Goal: Task Accomplishment & Management: Manage account settings

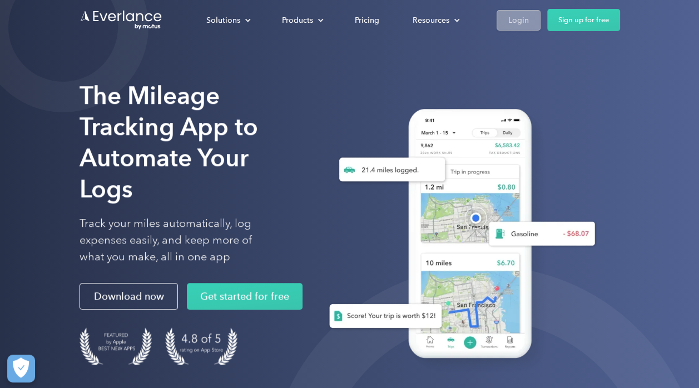
click at [517, 24] on div "Login" at bounding box center [518, 20] width 21 height 14
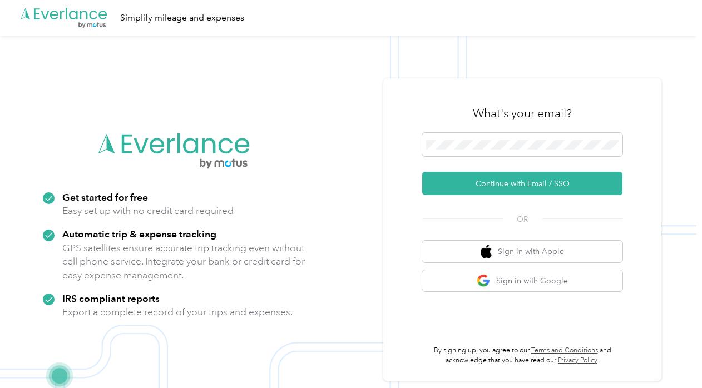
click at [503, 170] on form "Continue with Email / SSO" at bounding box center [522, 164] width 200 height 62
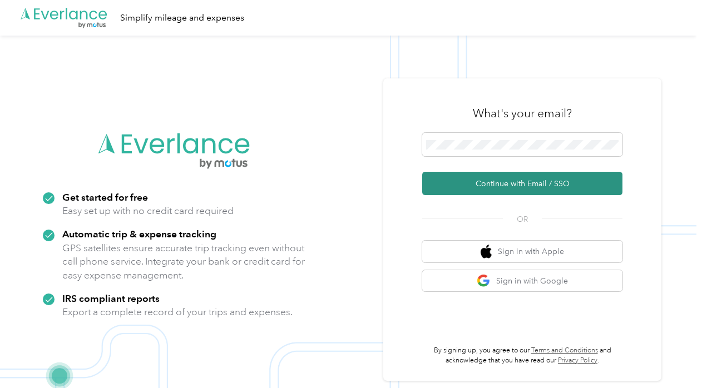
click at [510, 183] on button "Continue with Email / SSO" at bounding box center [522, 183] width 200 height 23
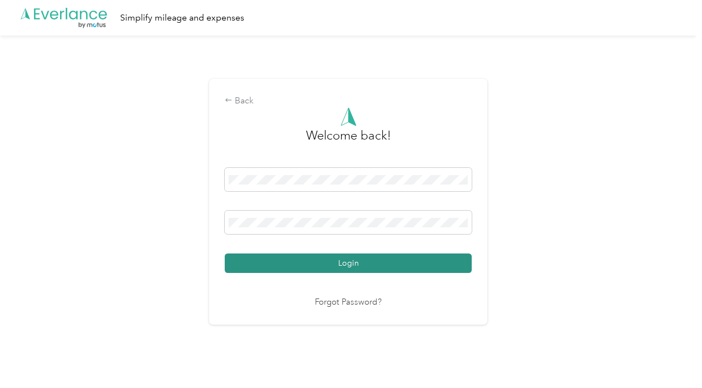
click at [382, 266] on button "Login" at bounding box center [348, 263] width 247 height 19
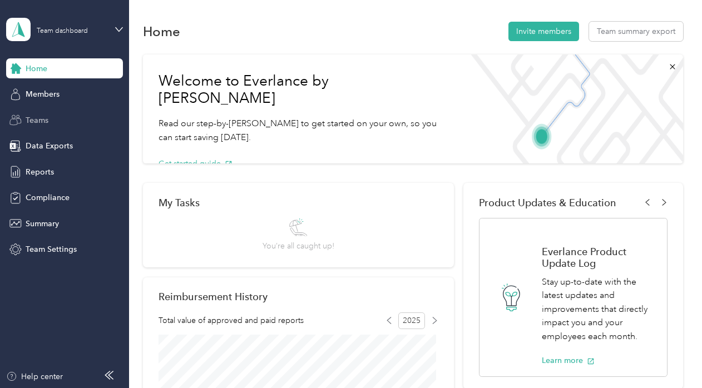
click at [42, 117] on span "Teams" at bounding box center [37, 121] width 23 height 12
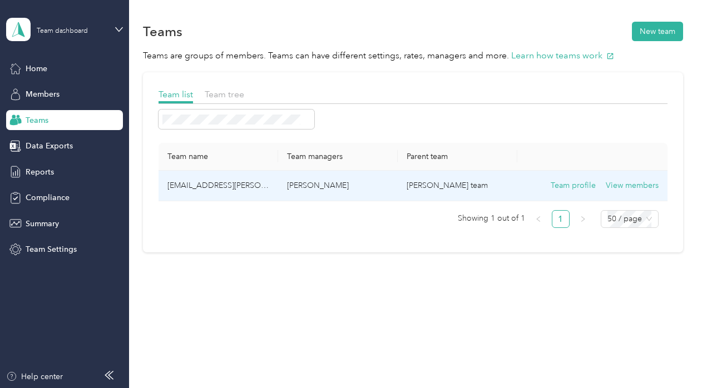
click at [192, 181] on td "[EMAIL_ADDRESS][PERSON_NAME][DOMAIN_NAME]" at bounding box center [219, 186] width 120 height 31
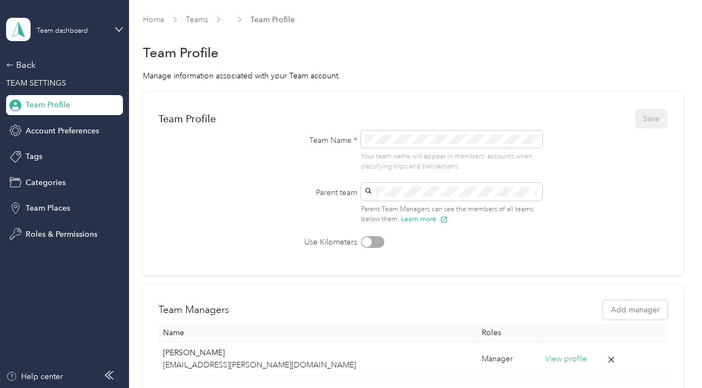
click at [47, 100] on span "Team Profile" at bounding box center [48, 105] width 45 height 12
click at [7, 63] on icon at bounding box center [10, 65] width 8 height 8
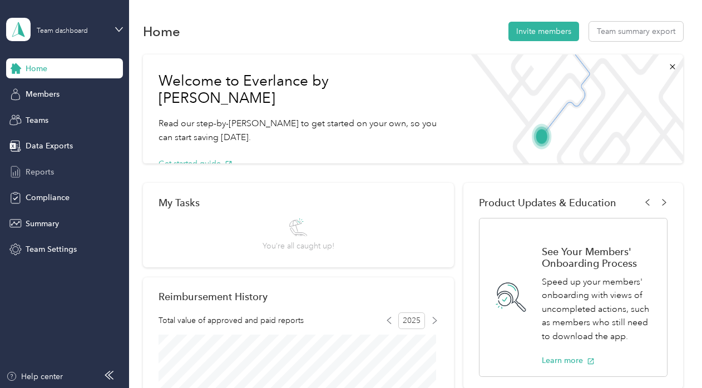
click at [56, 171] on div "Reports" at bounding box center [64, 172] width 117 height 20
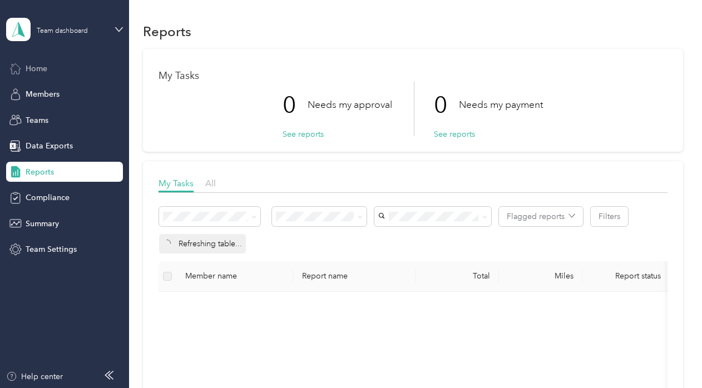
click at [33, 68] on span "Home" at bounding box center [37, 69] width 22 height 12
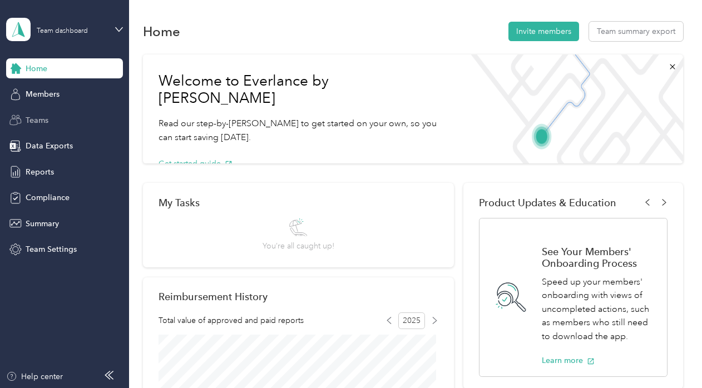
click at [43, 117] on span "Teams" at bounding box center [37, 121] width 23 height 12
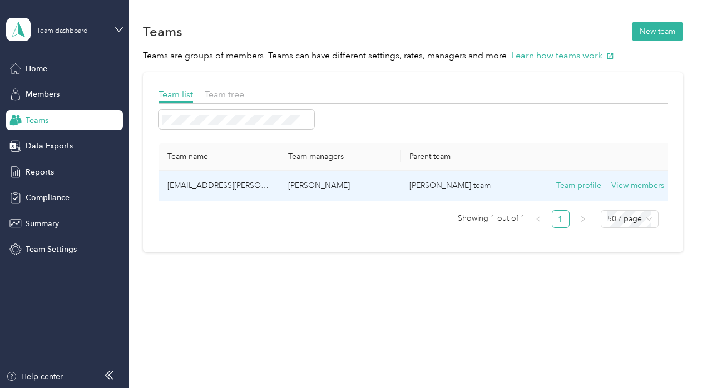
click at [207, 186] on td "[EMAIL_ADDRESS][PERSON_NAME][DOMAIN_NAME]" at bounding box center [219, 186] width 121 height 31
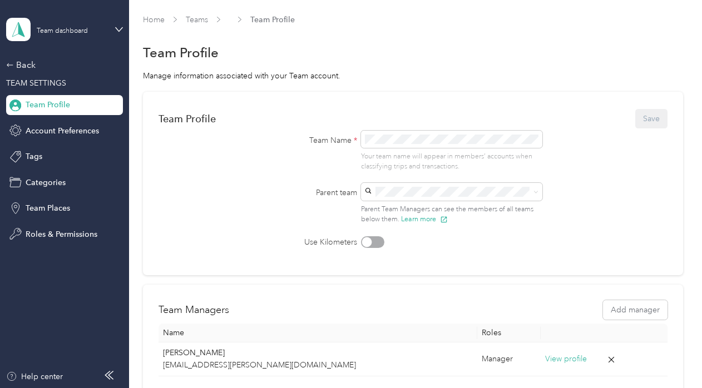
click at [230, 208] on form "Team Profile Save Team Name * Your team name will appear in members’ accounts w…" at bounding box center [413, 177] width 509 height 141
click at [55, 112] on div "Team Profile" at bounding box center [64, 105] width 117 height 20
click at [61, 100] on span "Team Profile" at bounding box center [48, 105] width 45 height 12
click at [107, 103] on div "Team Profile" at bounding box center [64, 105] width 117 height 20
click at [119, 23] on div "Team dashboard" at bounding box center [64, 29] width 117 height 39
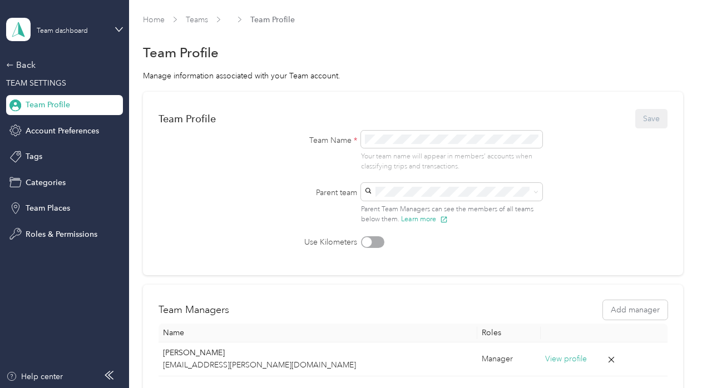
click at [43, 126] on div "Team dashboard Personal dashboard Log out" at bounding box center [154, 117] width 281 height 70
click at [108, 26] on div "Team dashboard" at bounding box center [64, 29] width 117 height 39
click at [63, 111] on div "Personal dashboard" at bounding box center [51, 116] width 70 height 12
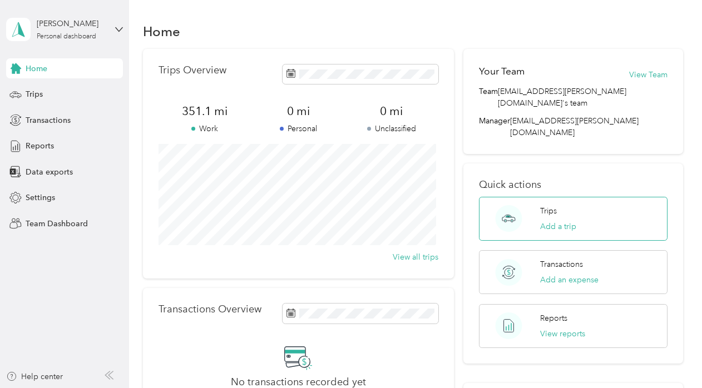
click at [592, 197] on div "Trips Add a trip" at bounding box center [573, 219] width 188 height 44
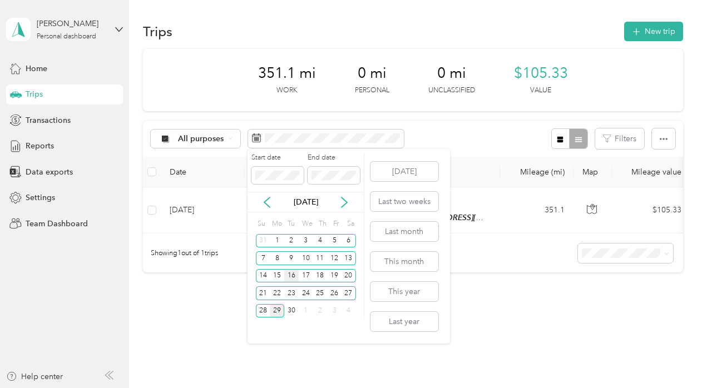
click at [293, 277] on div "16" at bounding box center [291, 276] width 14 height 14
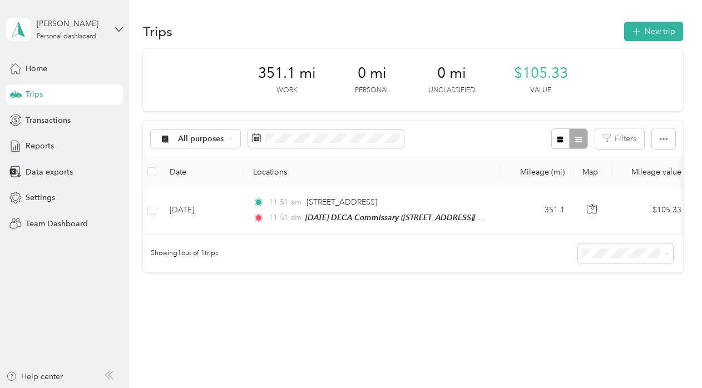
click at [517, 291] on div "351.1 mi Work 0 mi Personal 0 mi Unclassified $105.33 Value All purposes Filter…" at bounding box center [413, 180] width 540 height 263
click at [644, 36] on button "New trip" at bounding box center [653, 31] width 59 height 19
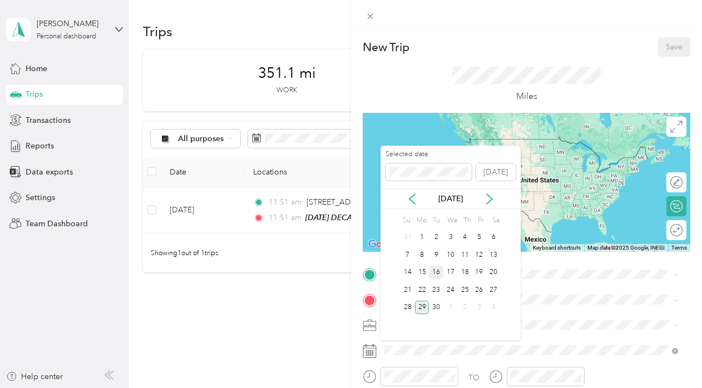
click at [435, 271] on div "16" at bounding box center [436, 273] width 14 height 14
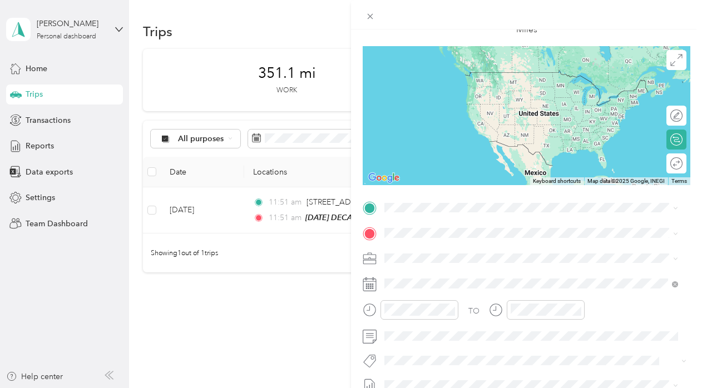
scroll to position [111, 0]
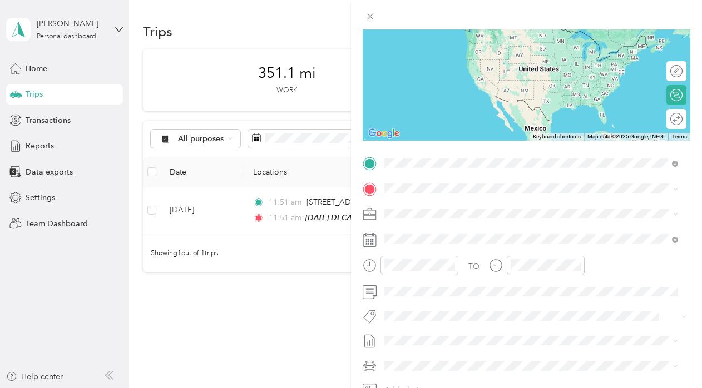
click at [503, 200] on span "[STREET_ADDRESS][US_STATE]" at bounding box center [461, 204] width 111 height 10
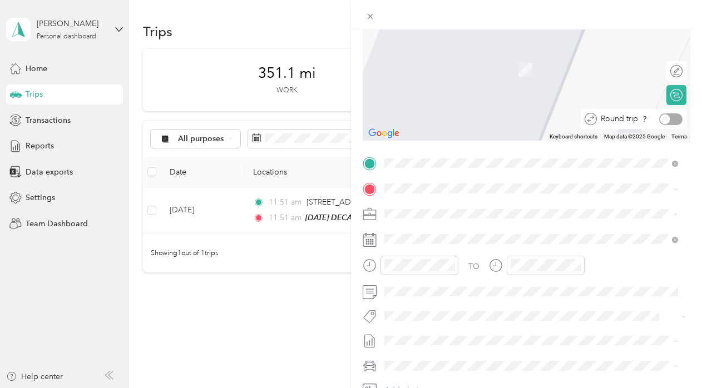
click at [663, 118] on div "Round trip" at bounding box center [640, 119] width 86 height 12
click at [673, 117] on div "Round trip" at bounding box center [657, 119] width 51 height 12
click at [671, 119] on div "Round trip" at bounding box center [640, 119] width 86 height 12
click at [662, 120] on div "Round trip" at bounding box center [640, 119] width 86 height 12
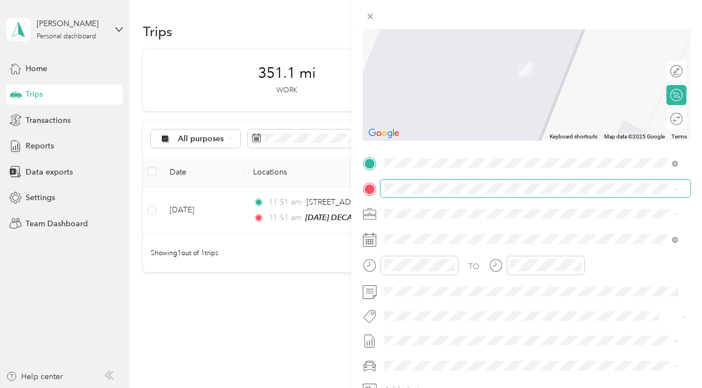
click at [591, 388] on div "New Trip Save This trip cannot be edited because it is either under review, app…" at bounding box center [348, 388] width 696 height 0
click at [581, 182] on span at bounding box center [535, 189] width 310 height 18
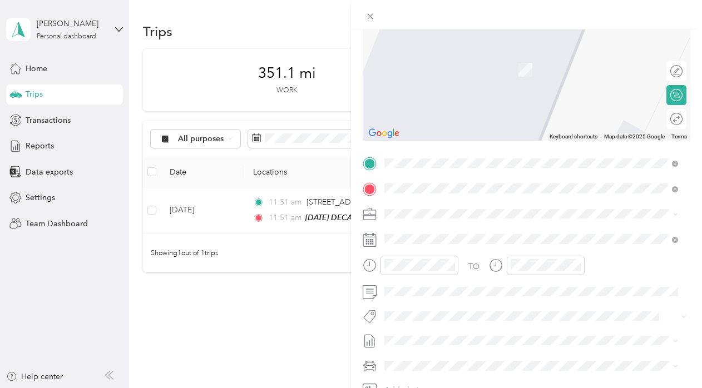
click at [541, 229] on div "TEAM [DATE] DECA Commissary" at bounding box center [473, 235] width 135 height 14
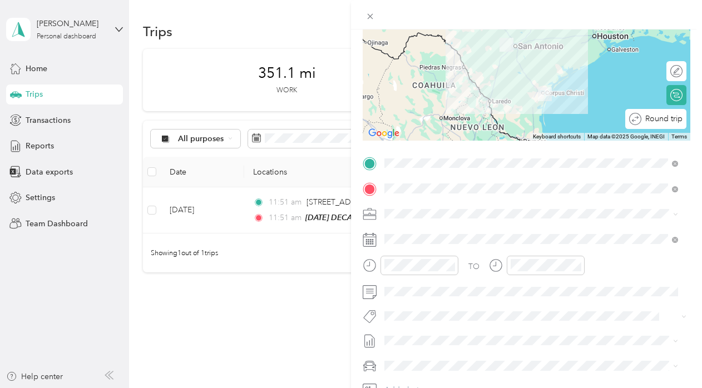
click at [666, 119] on div "Round trip" at bounding box center [661, 119] width 41 height 12
click at [675, 124] on div "Round trip" at bounding box center [633, 119] width 105 height 20
click at [669, 120] on div at bounding box center [670, 119] width 23 height 12
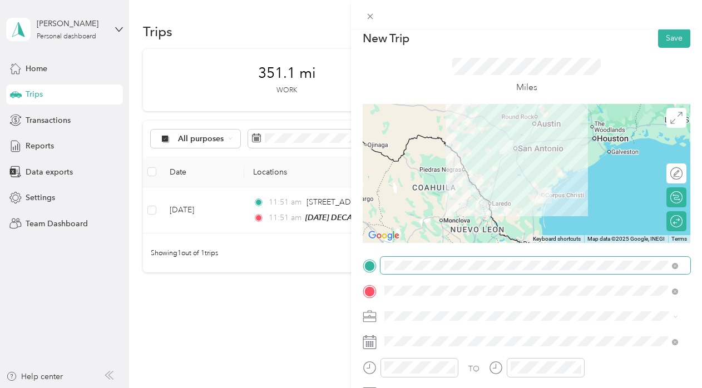
scroll to position [0, 0]
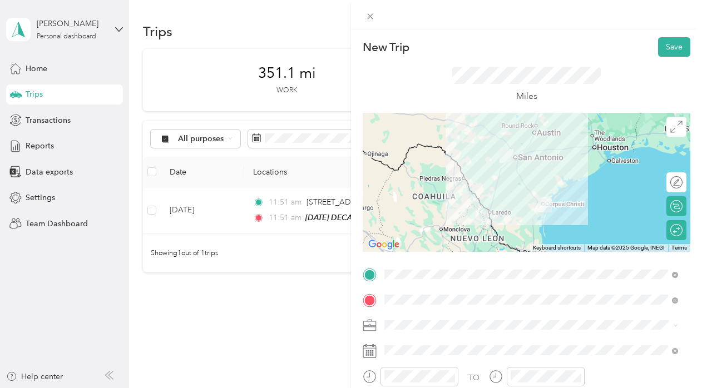
click at [333, 324] on div "New Trip Save This trip cannot be edited because it is either under review, app…" at bounding box center [351, 194] width 702 height 388
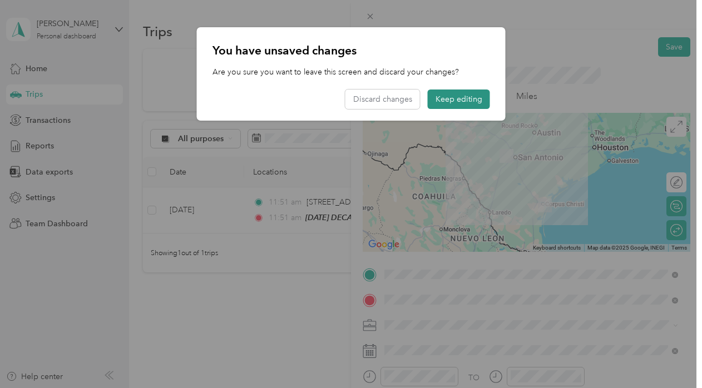
click at [457, 102] on button "Keep editing" at bounding box center [459, 99] width 62 height 19
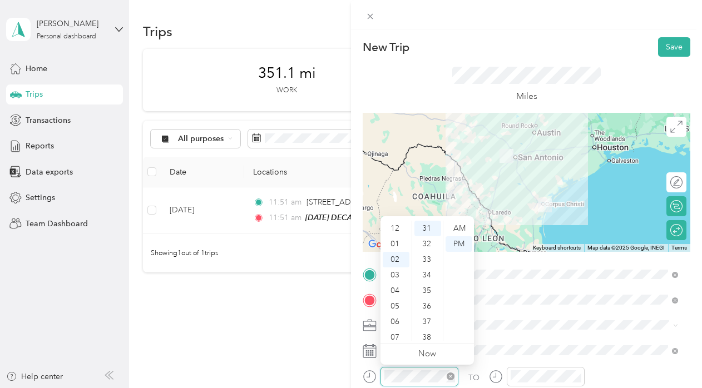
scroll to position [31, 0]
click at [396, 317] on div "08" at bounding box center [396, 322] width 27 height 16
click at [455, 224] on div "AM" at bounding box center [459, 229] width 27 height 16
click at [455, 223] on div "AM" at bounding box center [459, 229] width 27 height 16
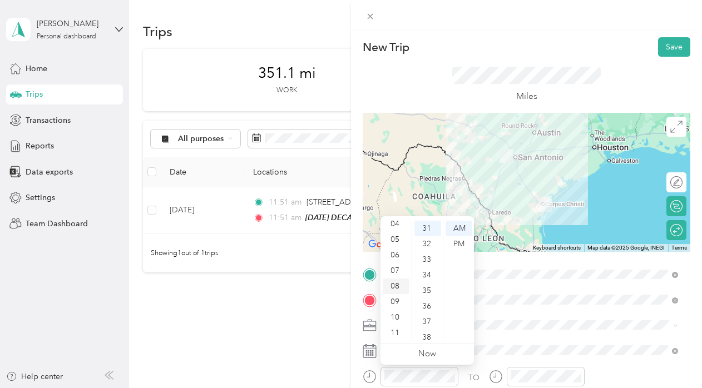
click at [390, 286] on div "08" at bounding box center [396, 287] width 27 height 16
click at [453, 226] on div "AM" at bounding box center [459, 229] width 27 height 16
click at [487, 305] on span at bounding box center [535, 300] width 310 height 18
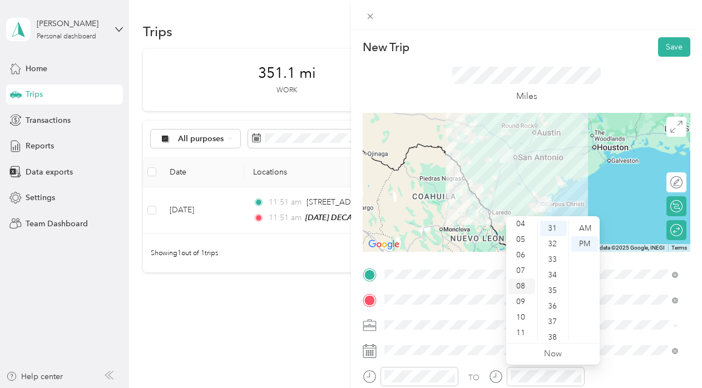
click at [523, 284] on div "08" at bounding box center [521, 287] width 27 height 16
click at [577, 241] on div "PM" at bounding box center [584, 244] width 27 height 16
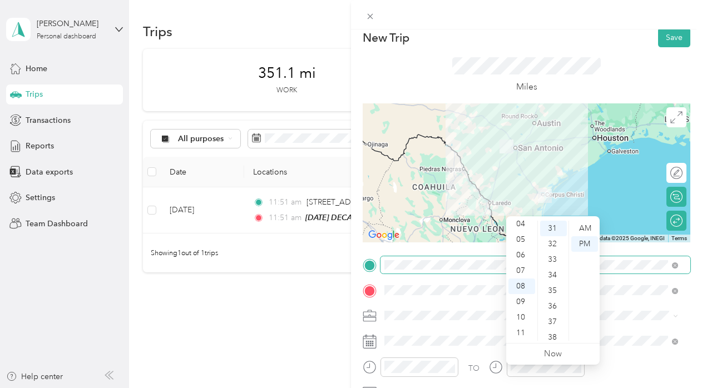
scroll to position [0, 0]
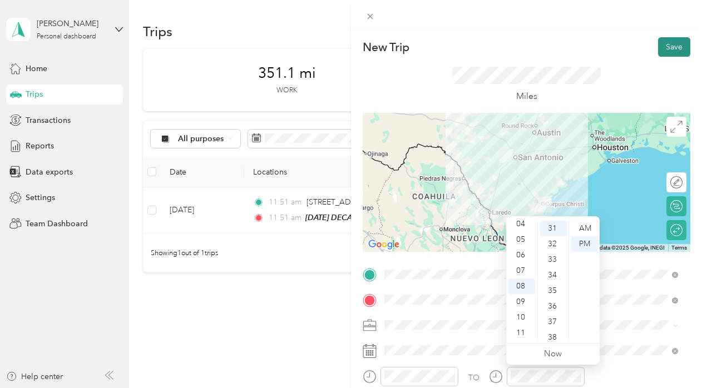
click at [660, 49] on button "Save" at bounding box center [674, 46] width 32 height 19
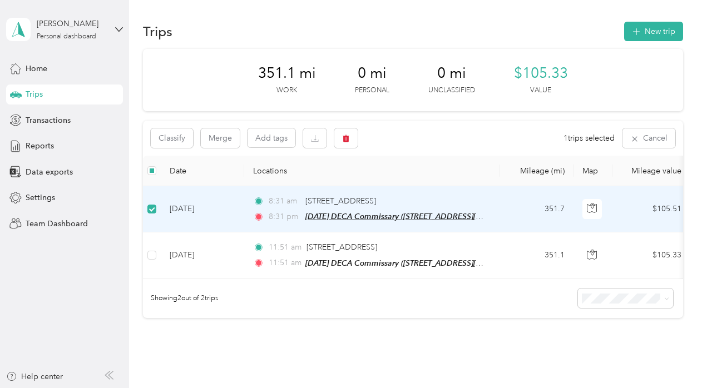
click at [338, 212] on span "[DATE] DECA Commissary ([STREET_ADDRESS][DATE])" at bounding box center [402, 216] width 194 height 9
click at [180, 202] on td "[DATE]" at bounding box center [202, 209] width 83 height 46
click at [597, 78] on div "351.1 mi Work 0 mi Personal 0 mi Unclassified $105.33 Value" at bounding box center [413, 80] width 540 height 62
click at [360, 80] on span "0 mi" at bounding box center [372, 74] width 29 height 18
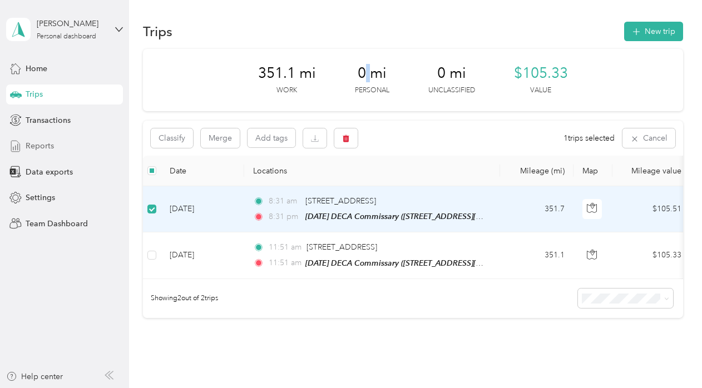
click at [32, 151] on span "Reports" at bounding box center [40, 146] width 28 height 12
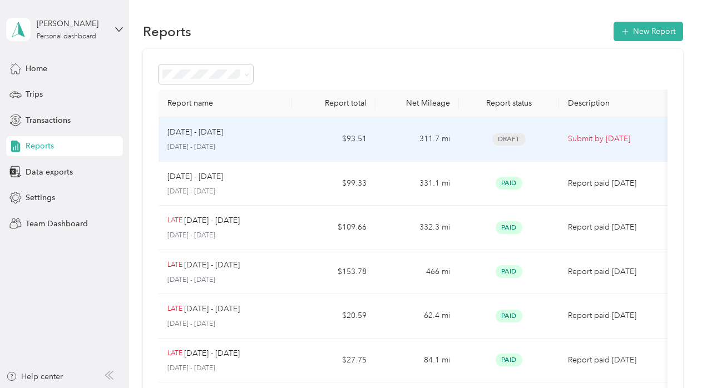
click at [191, 137] on p "[DATE] - [DATE]" at bounding box center [195, 132] width 56 height 12
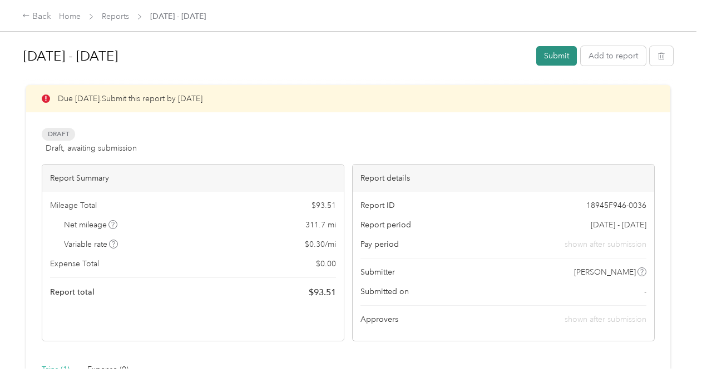
click at [545, 56] on button "Submit" at bounding box center [556, 55] width 41 height 19
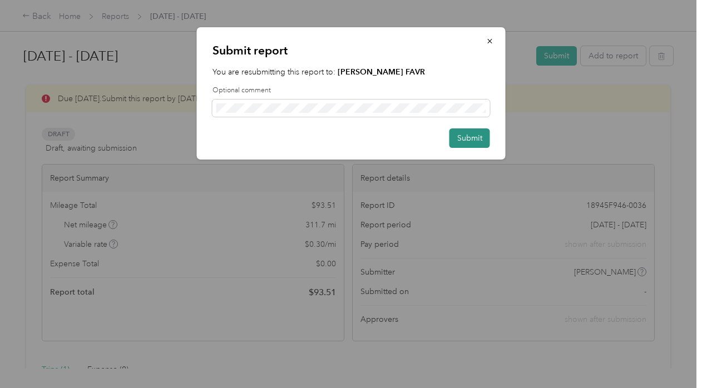
click at [483, 144] on button "Submit" at bounding box center [469, 137] width 41 height 19
